Goal: Navigation & Orientation: Find specific page/section

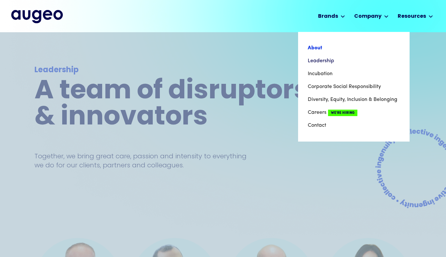
click at [320, 47] on link "About" at bounding box center [354, 48] width 92 height 13
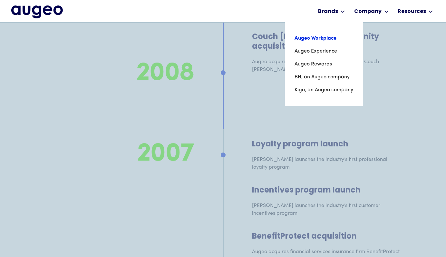
scroll to position [4684, 0]
click at [318, 51] on link "Augeo Experience" at bounding box center [323, 51] width 59 height 13
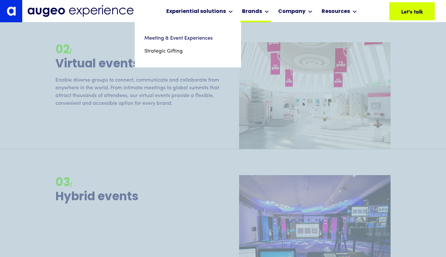
scroll to position [881, 0]
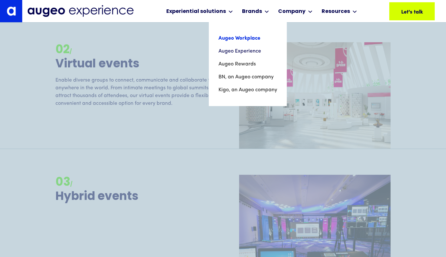
click at [242, 37] on link "Augeo Workplace" at bounding box center [247, 38] width 59 height 13
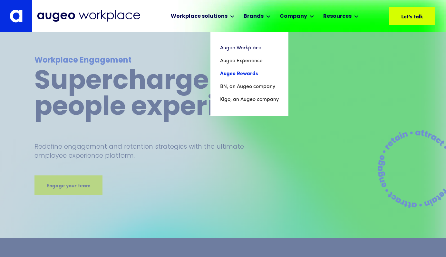
click at [252, 75] on link "Augeo Rewards" at bounding box center [249, 73] width 59 height 13
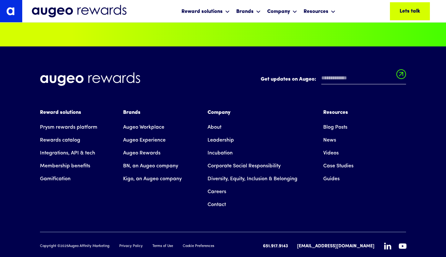
scroll to position [4439, 0]
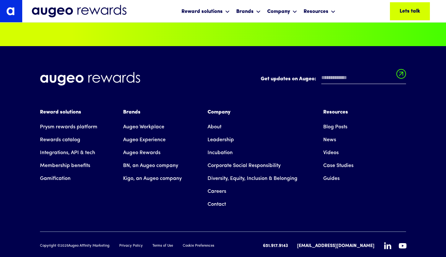
click at [221, 185] on link "Careers" at bounding box center [216, 191] width 19 height 13
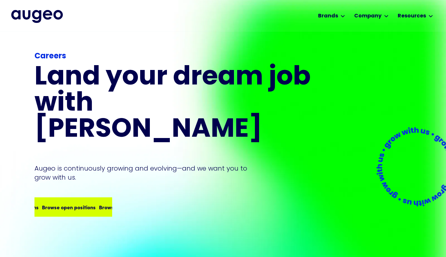
scroll to position [1, 0]
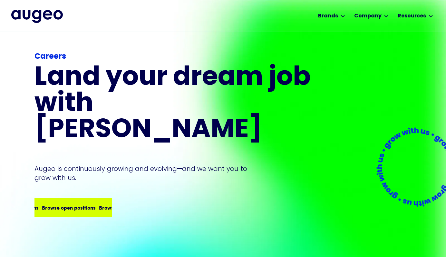
click at [78, 198] on div "Browse open positions Browse open positions Browse open positions Browse open p…" at bounding box center [73, 207] width 76 height 18
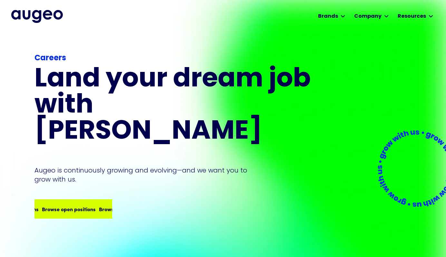
scroll to position [0, 0]
